Goal: Task Accomplishment & Management: Use online tool/utility

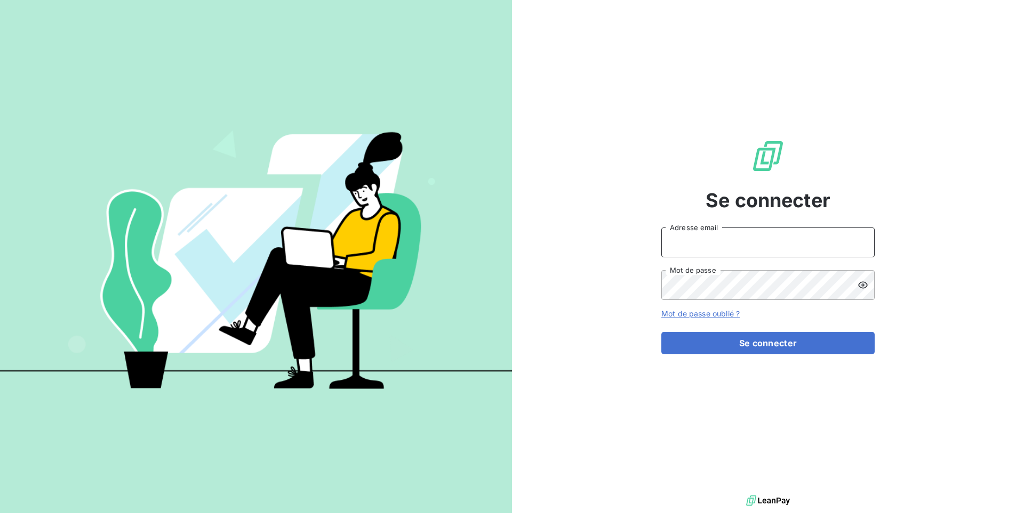
click at [673, 250] on input "Adresse email" at bounding box center [767, 243] width 213 height 30
paste input "toutfaire"
type input "t"
paste input "toutfaire"
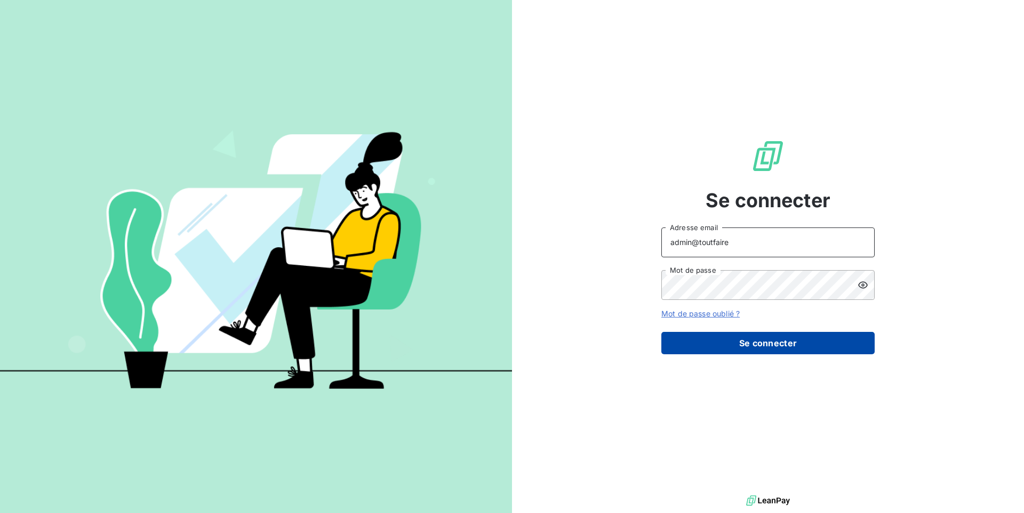
type input "admin@toutfaire"
click at [797, 351] on button "Se connecter" at bounding box center [767, 343] width 213 height 22
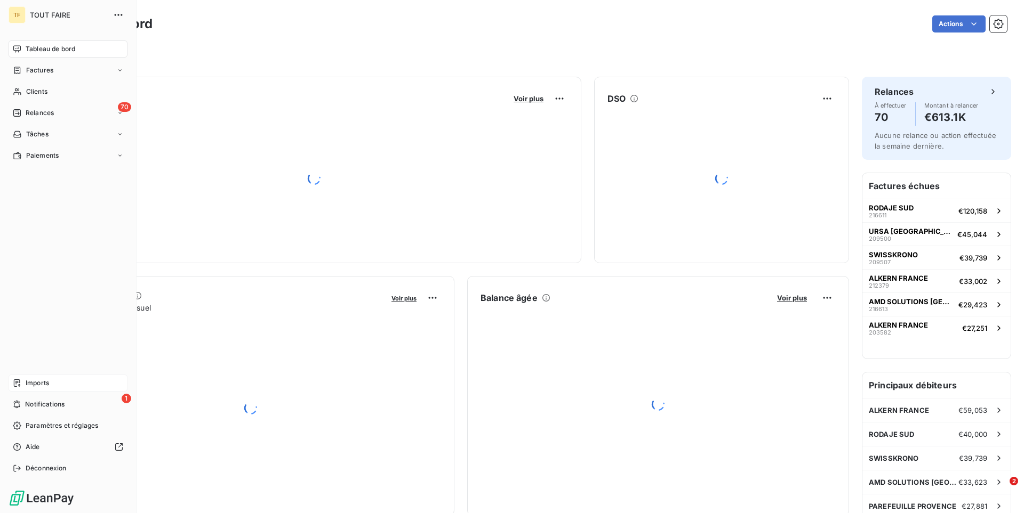
click at [47, 382] on span "Imports" at bounding box center [37, 384] width 23 height 10
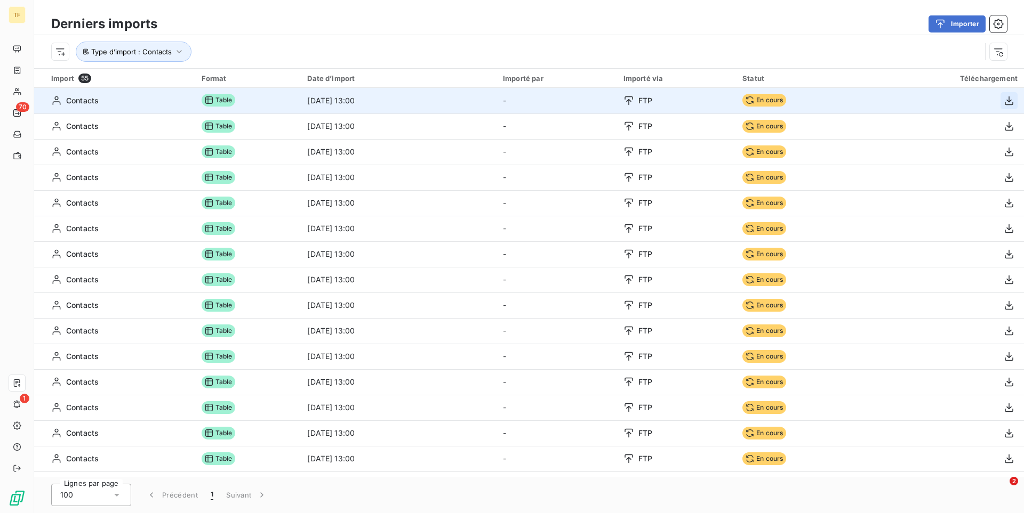
click at [1011, 101] on icon "button" at bounding box center [1008, 100] width 11 height 11
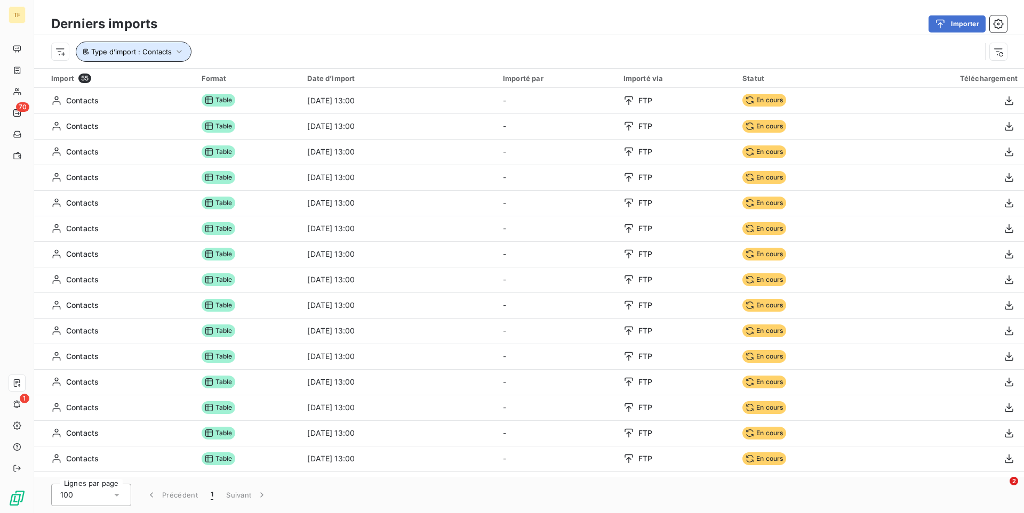
click at [166, 57] on button "Type d’import : Contacts" at bounding box center [134, 52] width 116 height 20
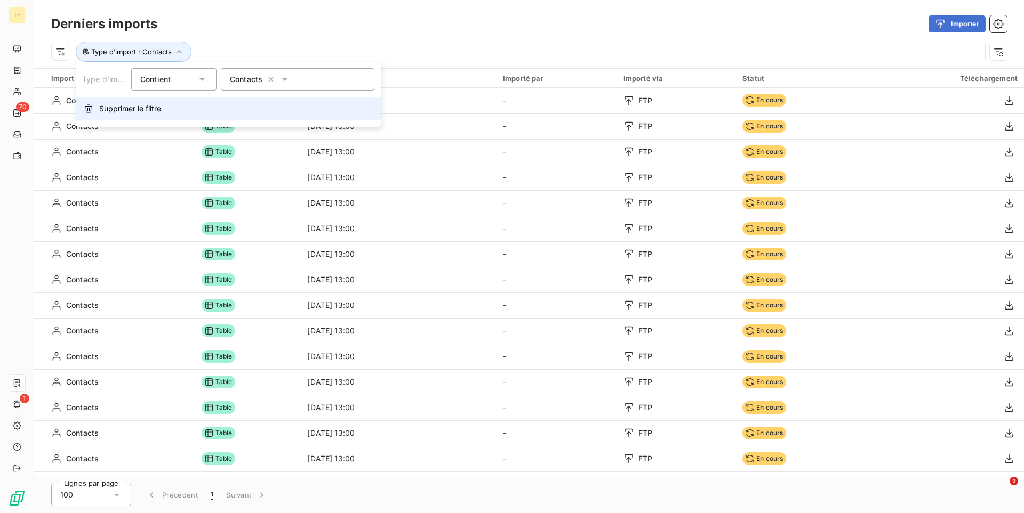
click at [254, 106] on button "Supprimer le filtre" at bounding box center [228, 108] width 305 height 23
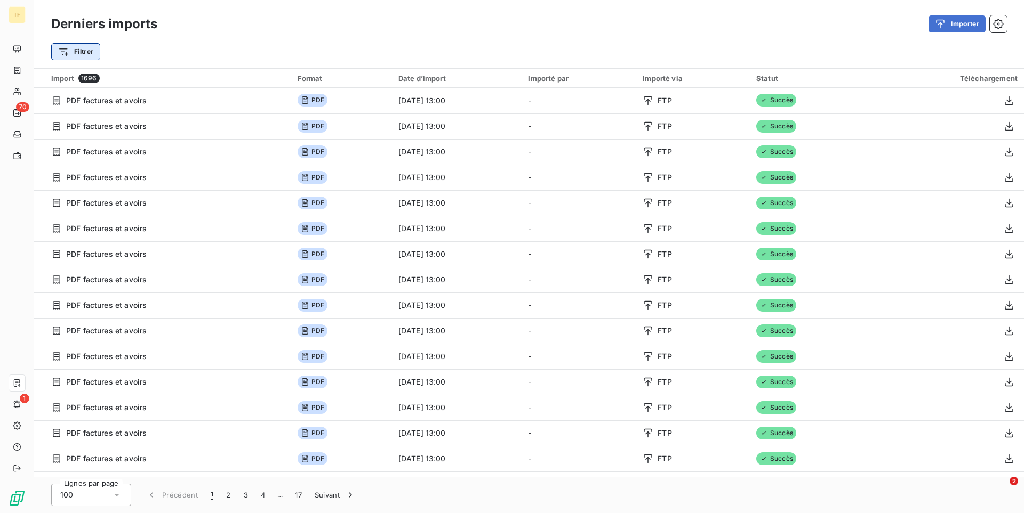
click at [57, 51] on html "TF 70 1 Derniers imports Importer Filtrer Import 1696 Format Date d’import Impo…" at bounding box center [512, 256] width 1024 height 513
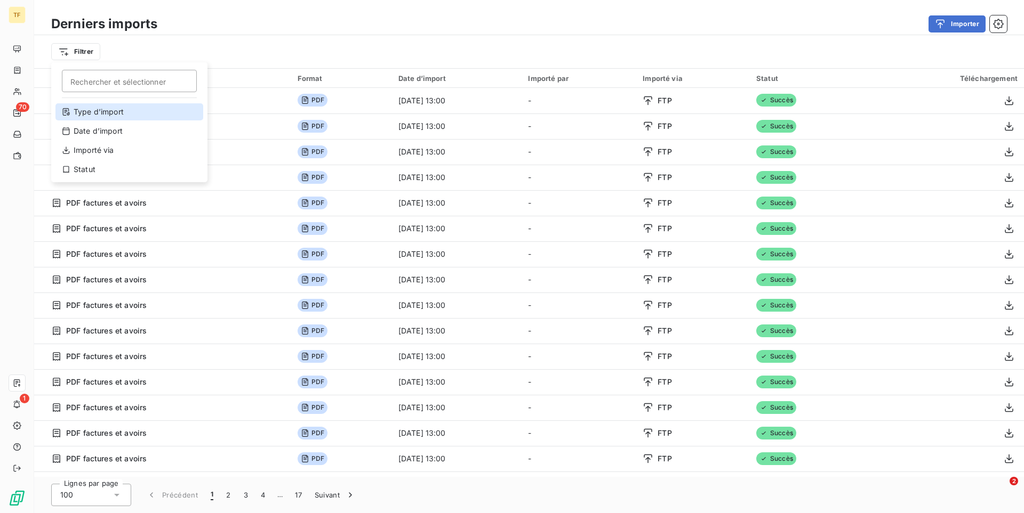
click at [123, 115] on div "Type d’import" at bounding box center [129, 111] width 148 height 17
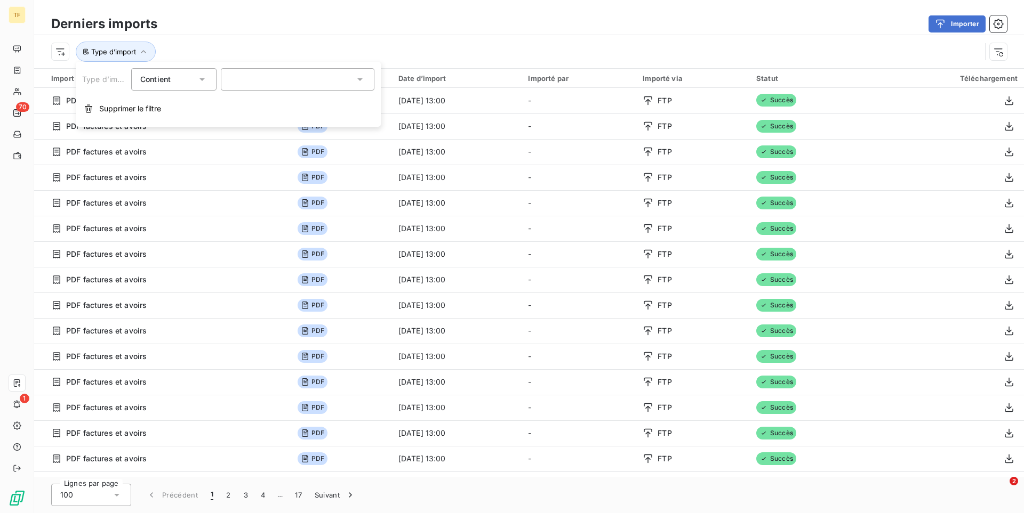
click at [317, 80] on div at bounding box center [298, 79] width 154 height 22
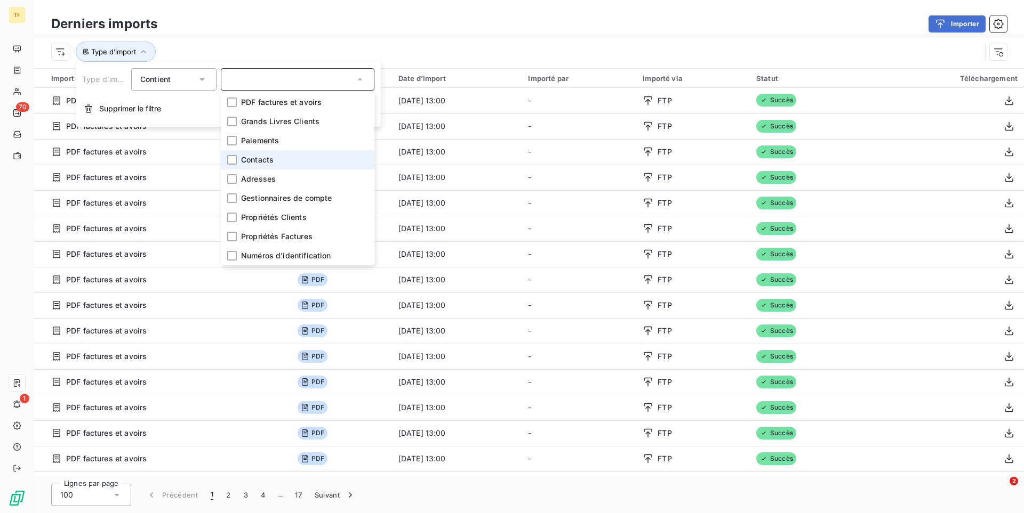
click at [288, 164] on li "Contacts" at bounding box center [298, 159] width 154 height 19
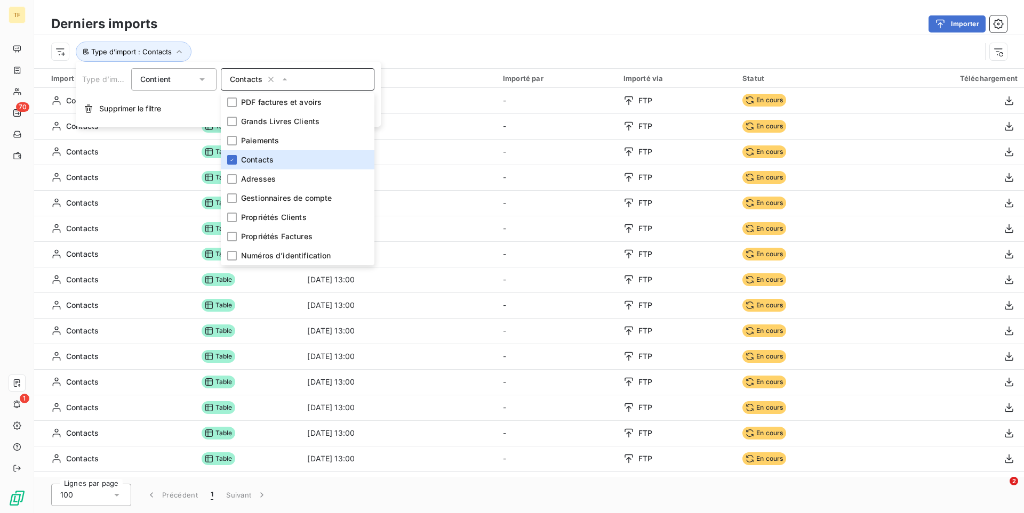
click at [460, 46] on div "Type d’import : Contacts" at bounding box center [515, 52] width 929 height 20
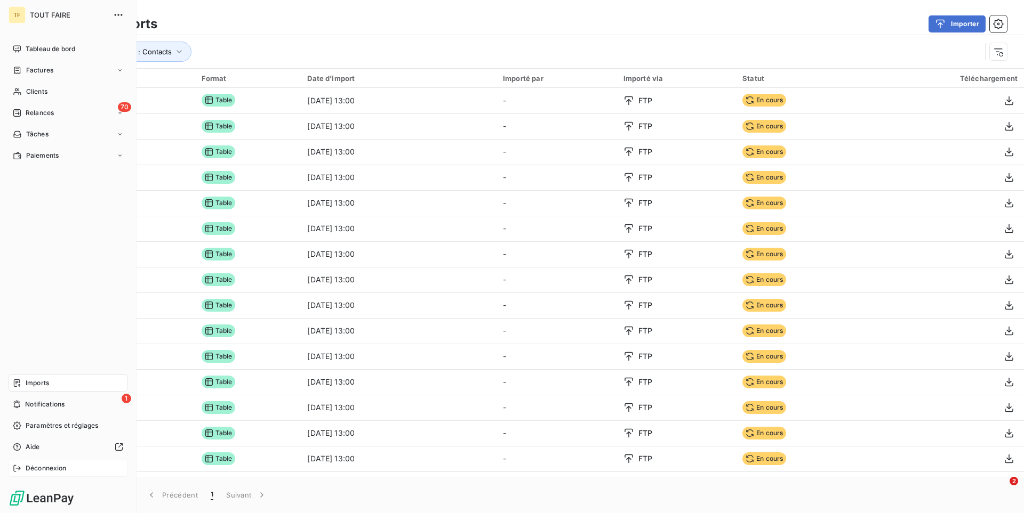
click at [35, 470] on span "Déconnexion" at bounding box center [46, 469] width 41 height 10
